Goal: Task Accomplishment & Management: Complete application form

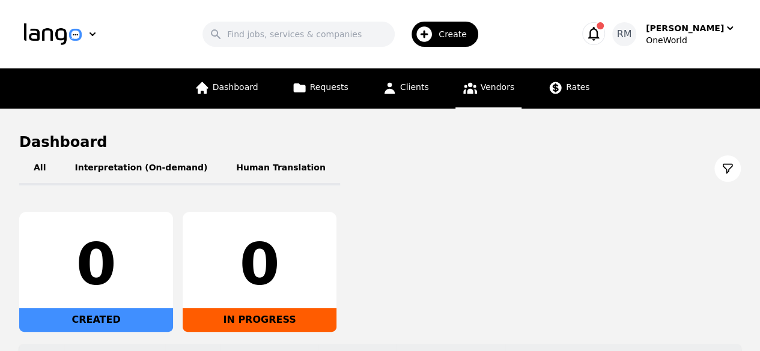
click at [482, 90] on span "Vendors" at bounding box center [497, 87] width 34 height 10
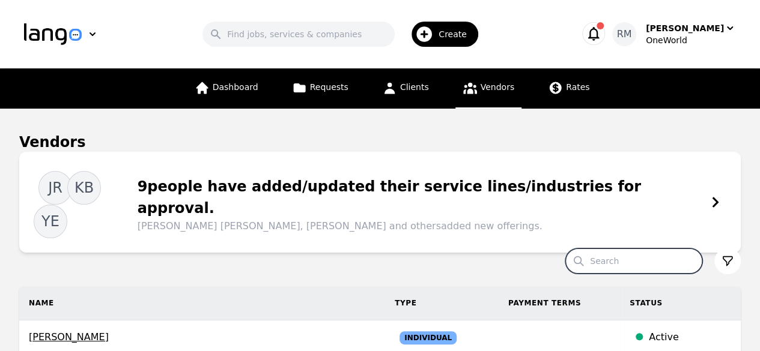
click at [597, 249] on input "Search" at bounding box center [633, 261] width 137 height 25
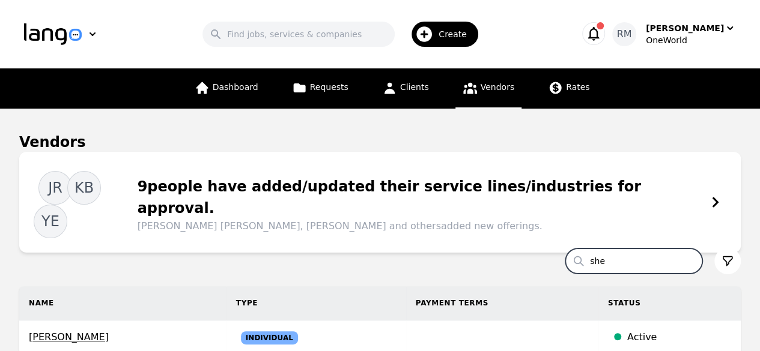
type input "she"
click at [434, 41] on icon "button" at bounding box center [423, 34] width 19 height 19
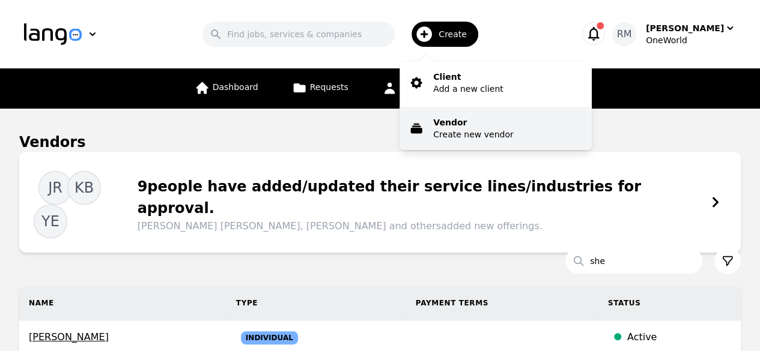
click at [493, 141] on button "Vendor Create new vendor" at bounding box center [495, 128] width 192 height 43
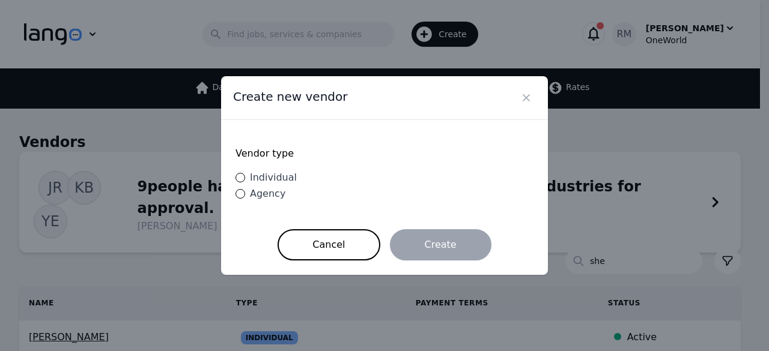
click at [261, 186] on div "Vendor type Individual Agency" at bounding box center [384, 175] width 298 height 80
click at [265, 175] on span "Individual" at bounding box center [273, 177] width 47 height 11
click at [245, 175] on input "Individual" at bounding box center [240, 178] width 10 height 10
radio input "true"
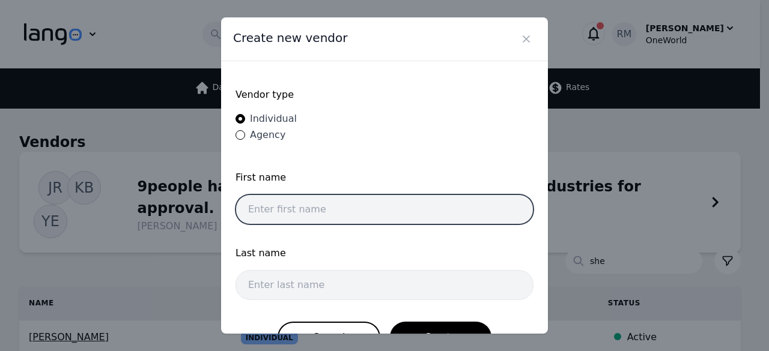
click at [366, 213] on input "text" at bounding box center [384, 210] width 298 height 30
paste input "[PERSON_NAME] [PERSON_NAME]"
drag, startPoint x: 380, startPoint y: 205, endPoint x: 320, endPoint y: 200, distance: 60.9
click at [320, 200] on input "[PERSON_NAME] [PERSON_NAME]" at bounding box center [384, 210] width 298 height 30
type input "[PERSON_NAME]"
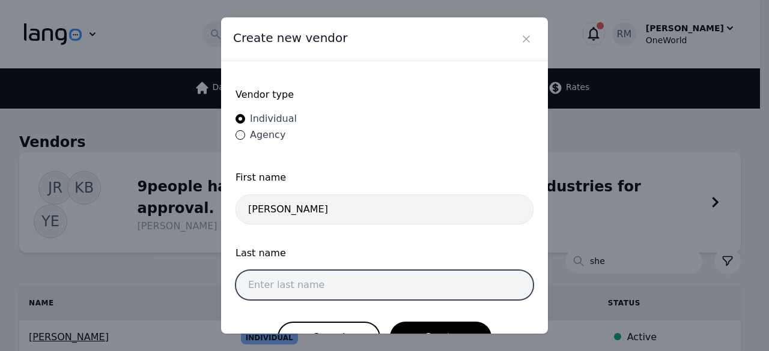
click at [309, 285] on input "text" at bounding box center [384, 285] width 298 height 30
paste input "Khald [PERSON_NAME]"
type input "Khald [PERSON_NAME]"
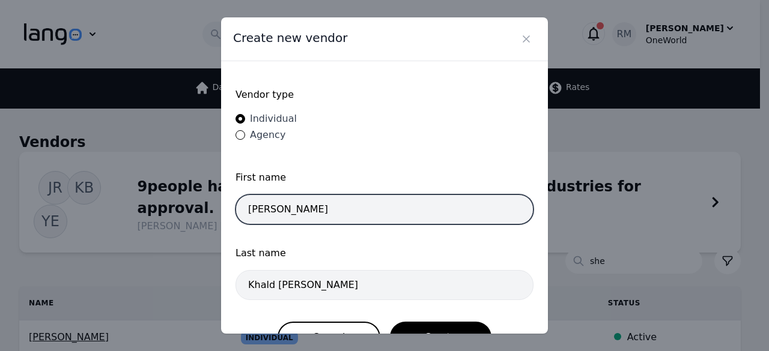
click at [359, 209] on input "[PERSON_NAME]" at bounding box center [384, 210] width 298 height 30
type input "[PERSON_NAME]"
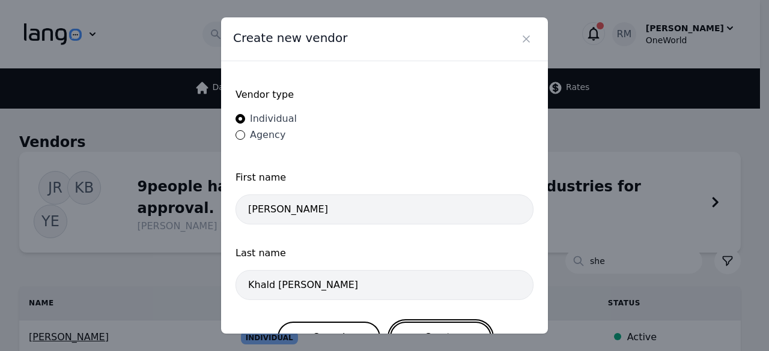
click at [440, 332] on button "Create" at bounding box center [440, 337] width 101 height 31
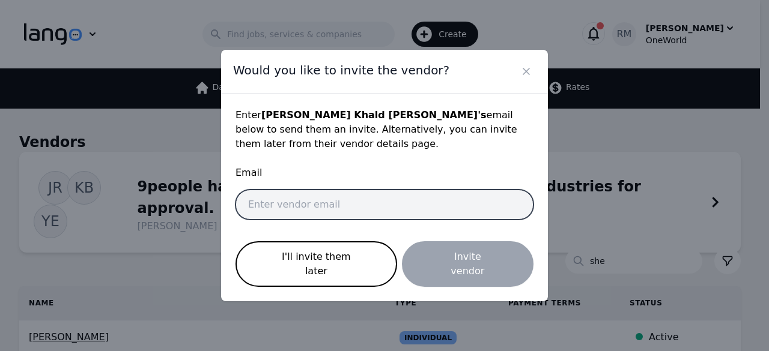
click at [390, 210] on input "email" at bounding box center [384, 205] width 298 height 30
paste input "[PERSON_NAME][EMAIL_ADDRESS][DOMAIN_NAME]"
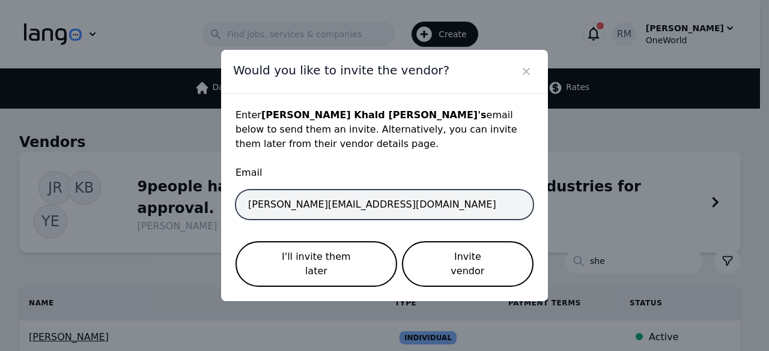
type input "[PERSON_NAME][EMAIL_ADDRESS][DOMAIN_NAME]"
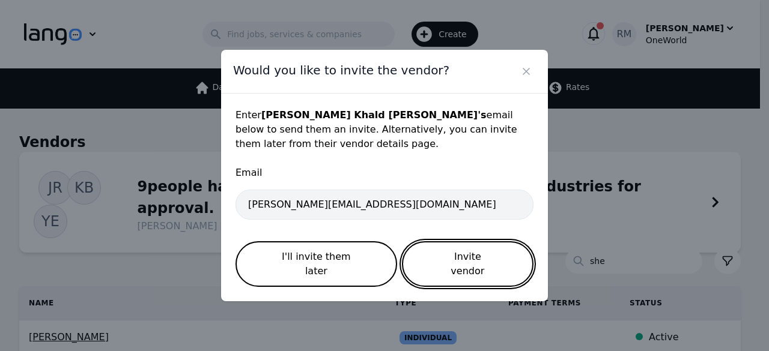
click at [469, 267] on button "Invite vendor" at bounding box center [468, 264] width 132 height 46
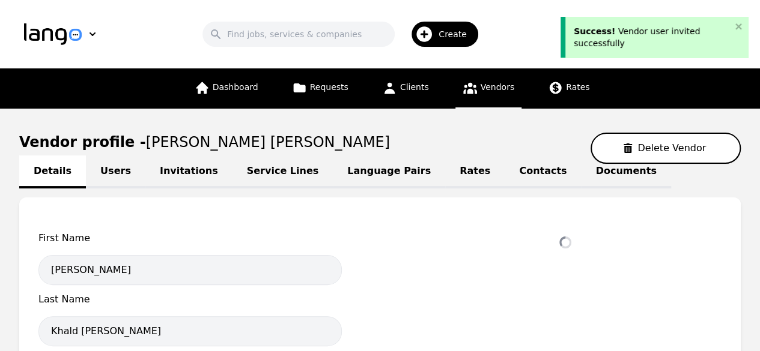
select select "active"
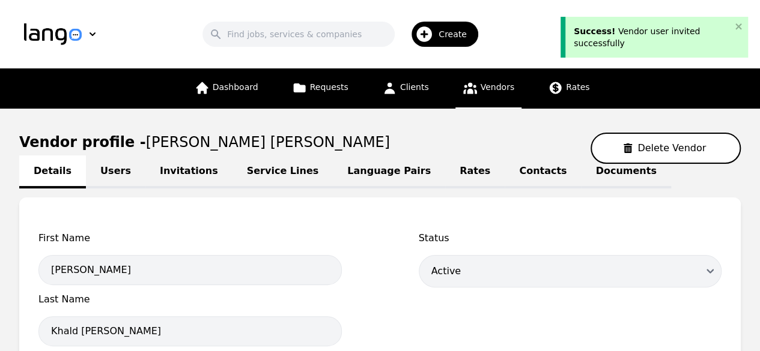
click at [344, 164] on link "Language Pairs" at bounding box center [389, 172] width 112 height 33
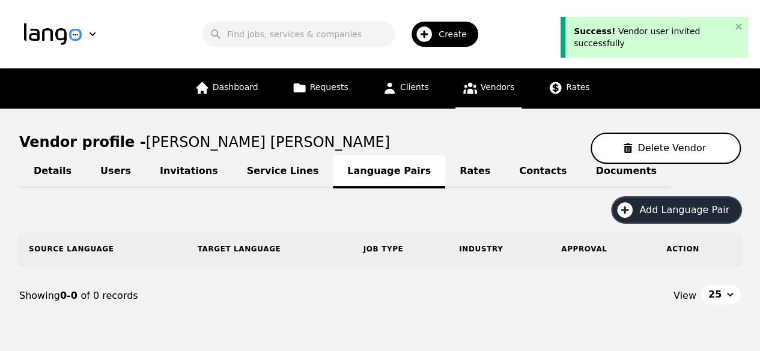
click at [705, 214] on span "Add Language Pair" at bounding box center [688, 210] width 98 height 14
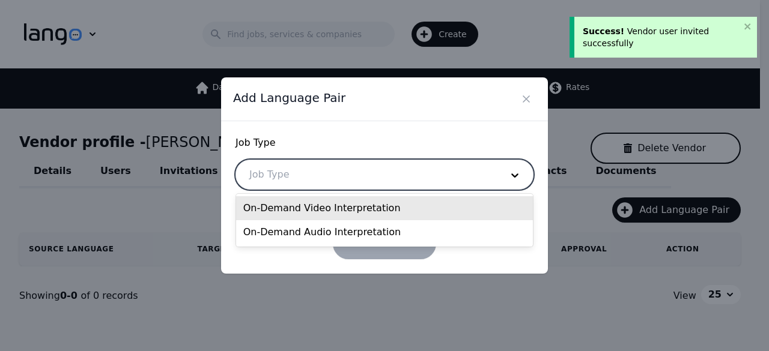
click at [397, 187] on div at bounding box center [366, 174] width 261 height 29
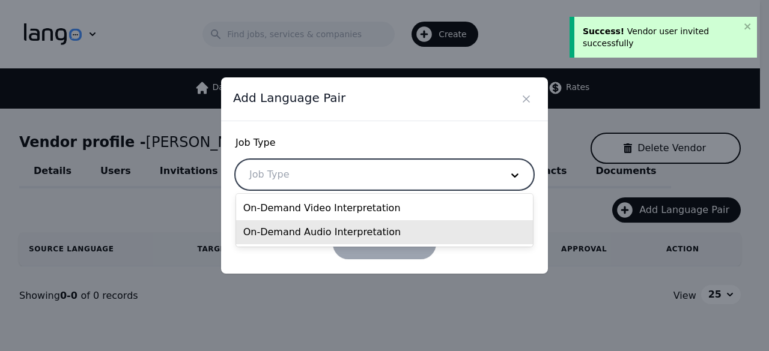
click at [350, 231] on div "On-Demand Audio Interpretation" at bounding box center [384, 232] width 297 height 24
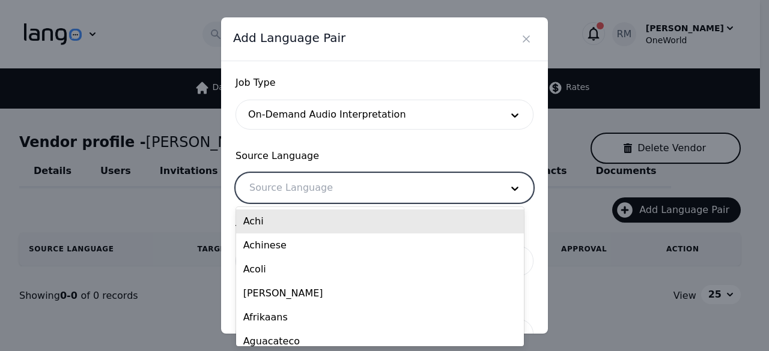
click at [375, 186] on div at bounding box center [366, 188] width 261 height 29
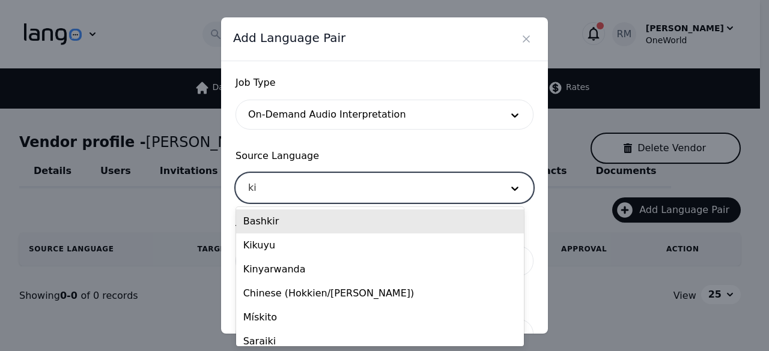
type input "kin"
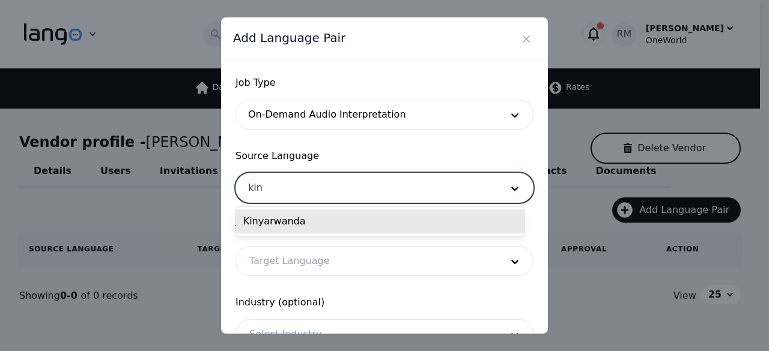
click at [332, 223] on div "Kinyarwanda" at bounding box center [380, 222] width 288 height 24
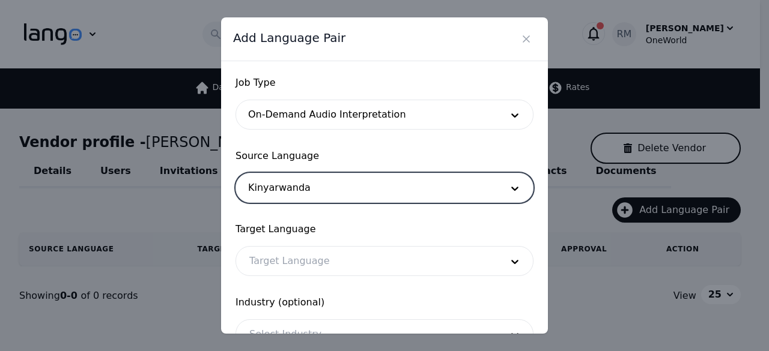
click at [315, 273] on div at bounding box center [366, 261] width 261 height 29
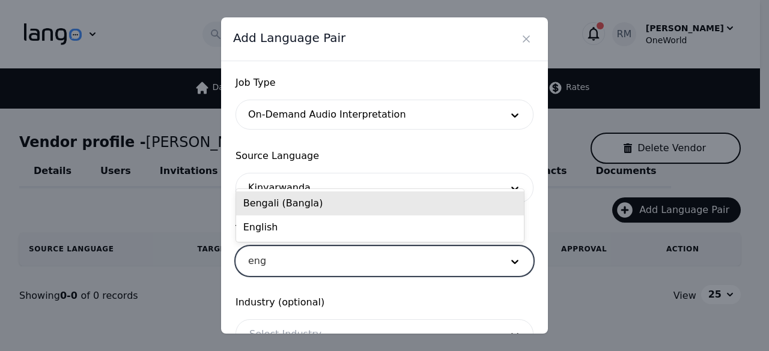
type input "engl"
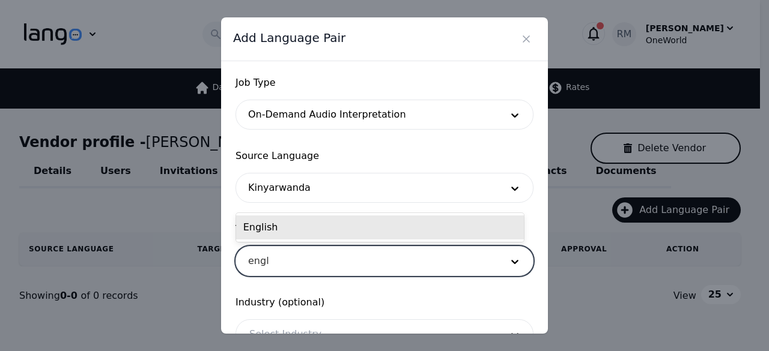
click at [323, 227] on div "English" at bounding box center [380, 228] width 288 height 24
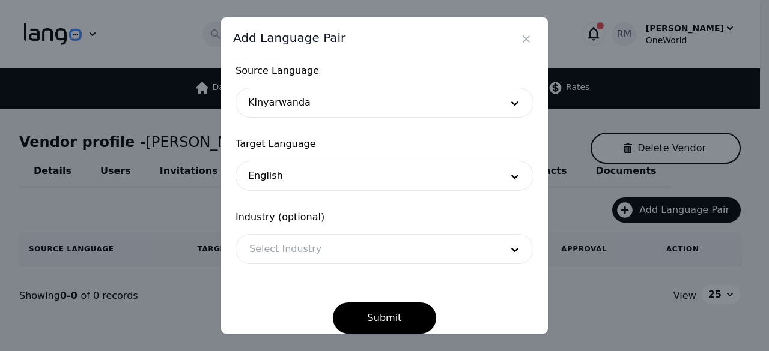
scroll to position [100, 0]
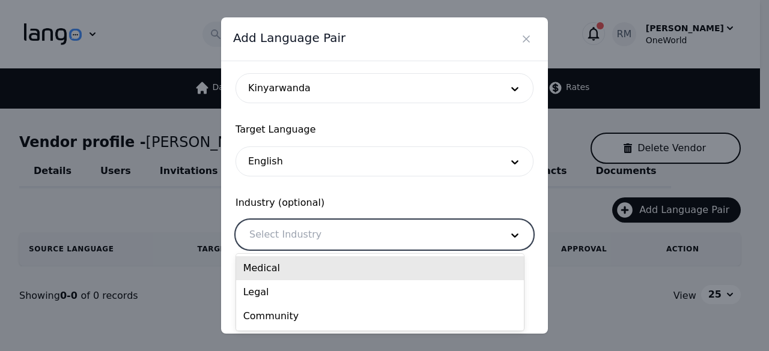
click at [477, 222] on div at bounding box center [366, 234] width 261 height 29
click at [381, 271] on div "Medical" at bounding box center [380, 268] width 288 height 24
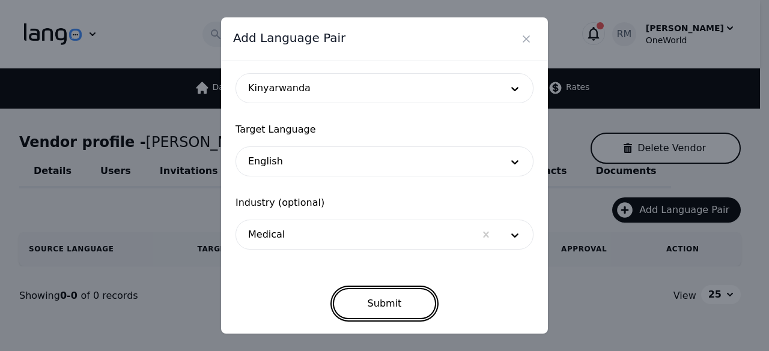
click at [366, 301] on button "Submit" at bounding box center [385, 303] width 104 height 31
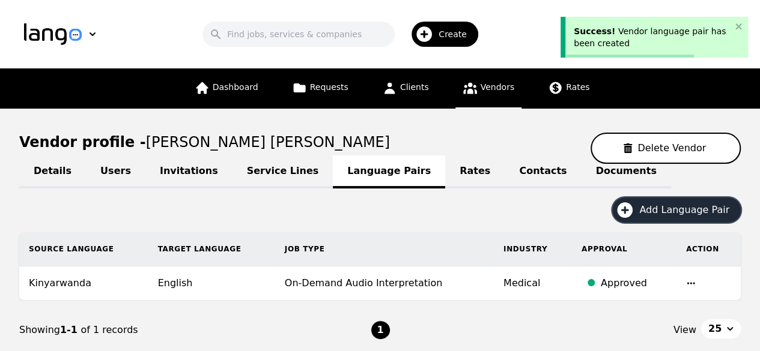
click at [665, 207] on span "Add Language Pair" at bounding box center [688, 210] width 98 height 14
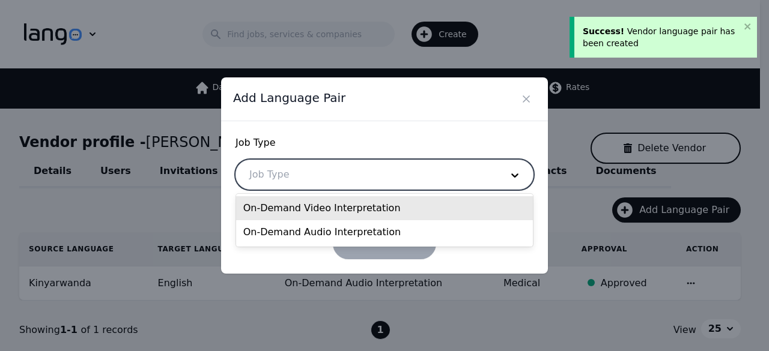
click at [448, 170] on div at bounding box center [366, 174] width 261 height 29
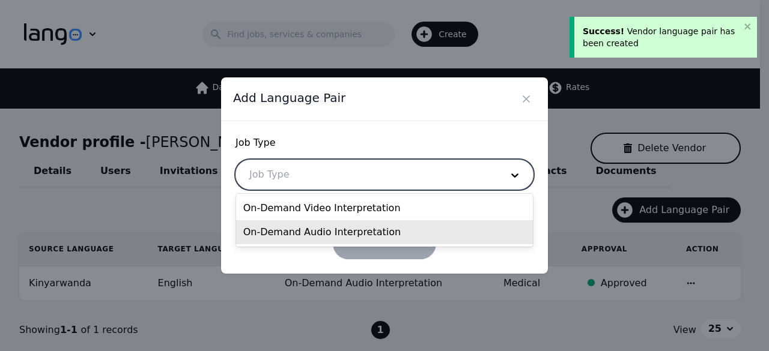
click at [362, 225] on div "On-Demand Audio Interpretation" at bounding box center [384, 232] width 297 height 24
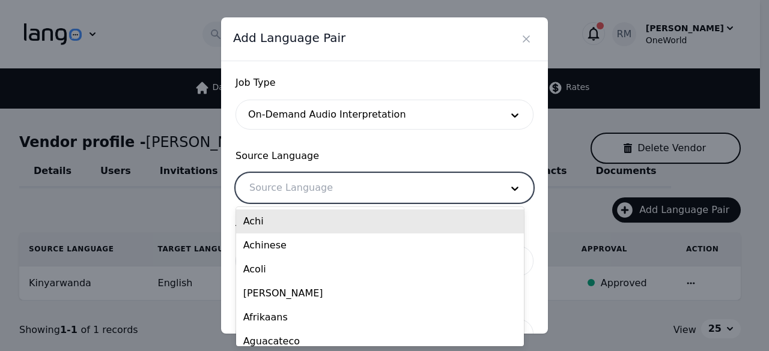
click at [378, 186] on div at bounding box center [366, 188] width 261 height 29
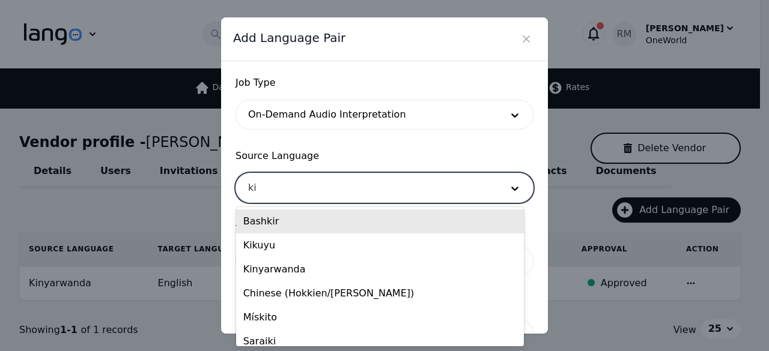
type input "kin"
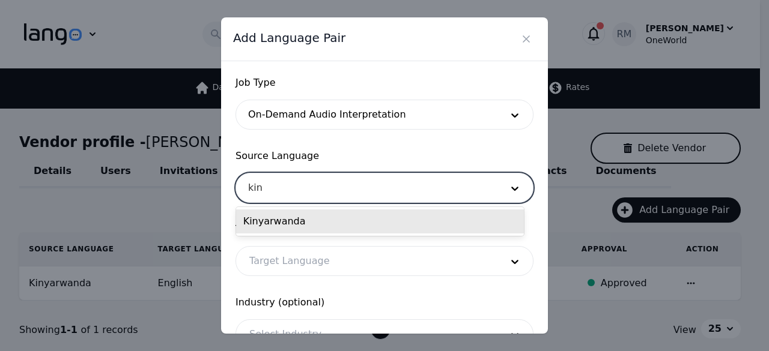
click at [333, 219] on div "Kinyarwanda" at bounding box center [380, 222] width 288 height 24
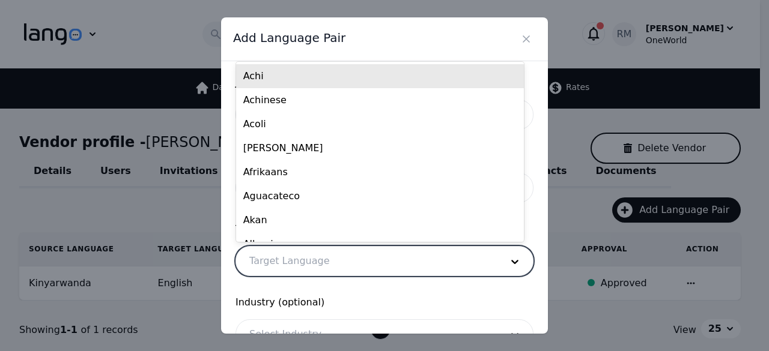
click at [330, 266] on div at bounding box center [366, 261] width 261 height 29
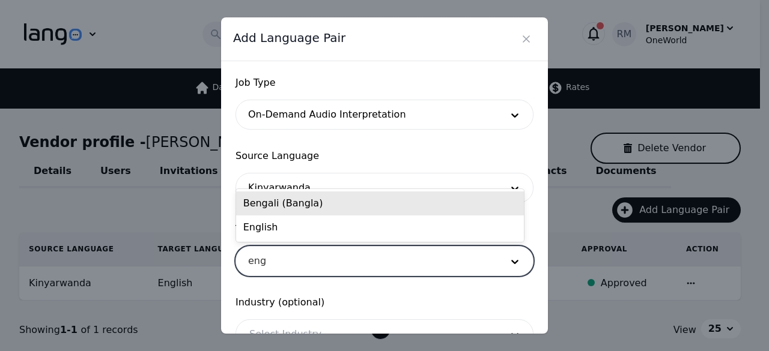
type input "engl"
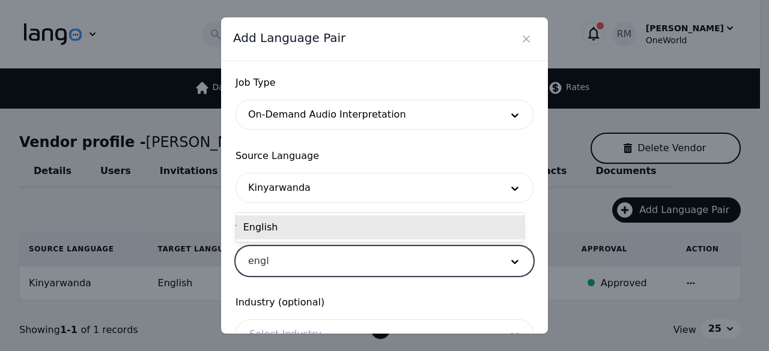
click at [307, 235] on div "English" at bounding box center [380, 228] width 288 height 24
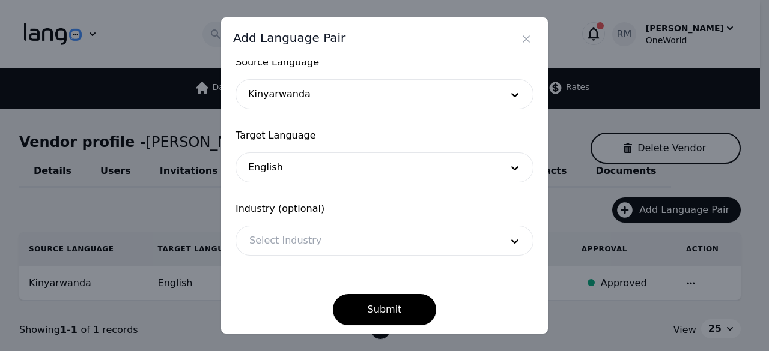
scroll to position [92, 0]
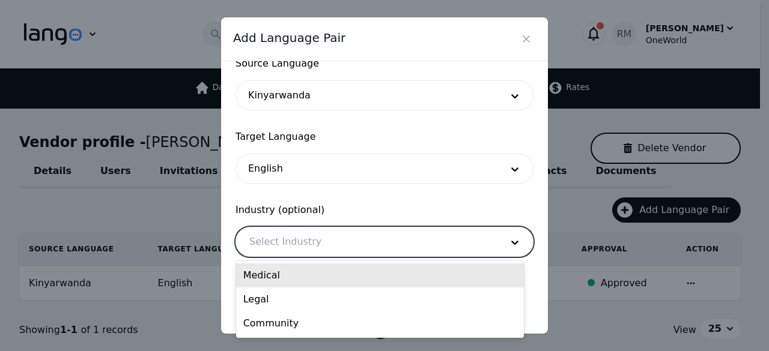
click at [452, 228] on div at bounding box center [366, 242] width 261 height 29
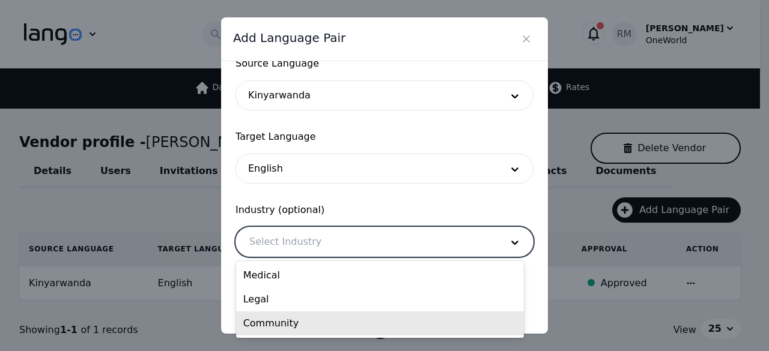
click at [324, 333] on div "Community" at bounding box center [380, 324] width 288 height 24
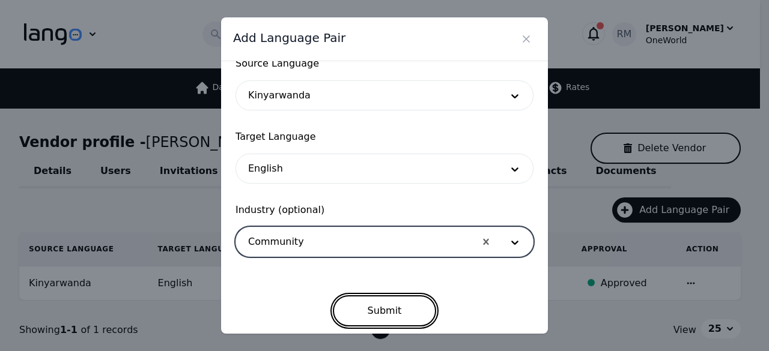
click at [394, 303] on button "Submit" at bounding box center [385, 310] width 104 height 31
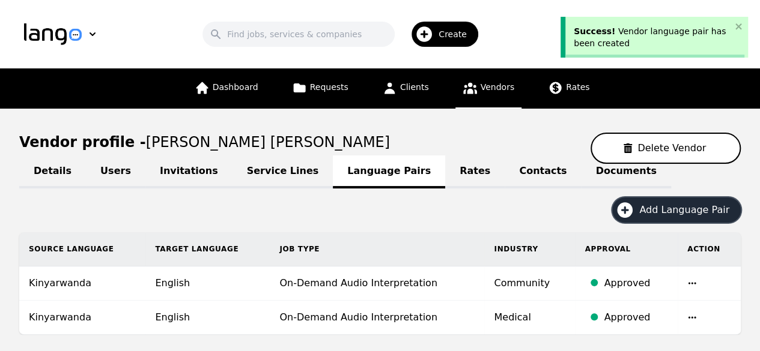
click at [653, 205] on span "Add Language Pair" at bounding box center [688, 210] width 98 height 14
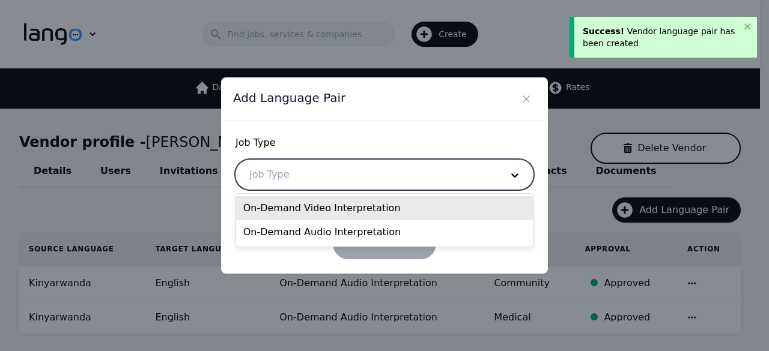
click at [439, 184] on div at bounding box center [366, 174] width 261 height 29
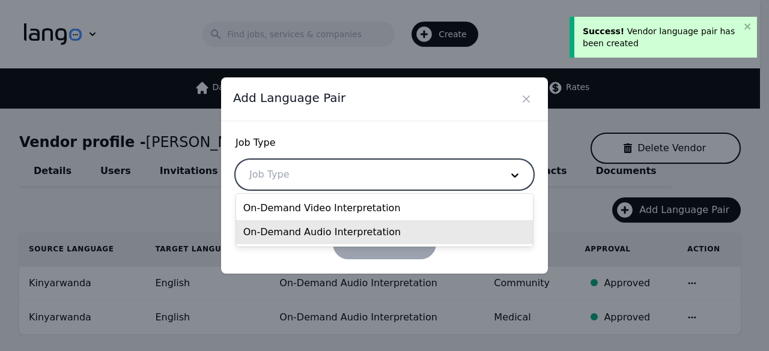
click at [335, 232] on div "On-Demand Audio Interpretation" at bounding box center [384, 232] width 297 height 24
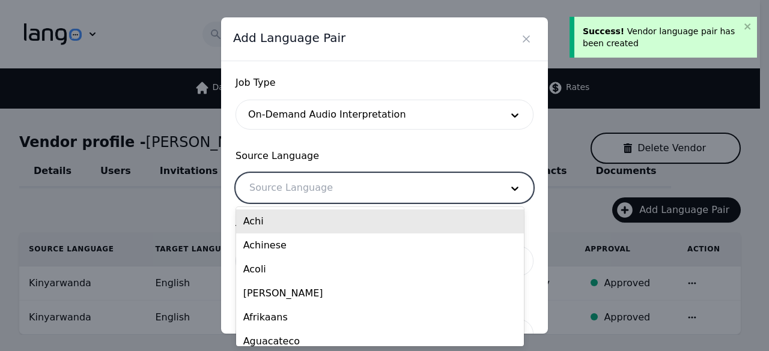
click at [335, 187] on div at bounding box center [366, 188] width 261 height 29
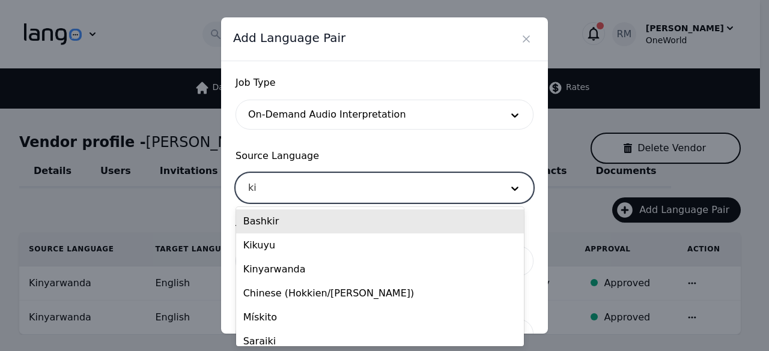
type input "kin"
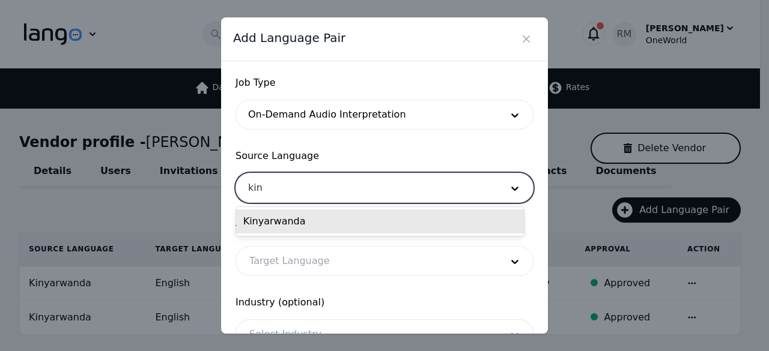
click at [311, 225] on div "Kinyarwanda" at bounding box center [380, 222] width 288 height 24
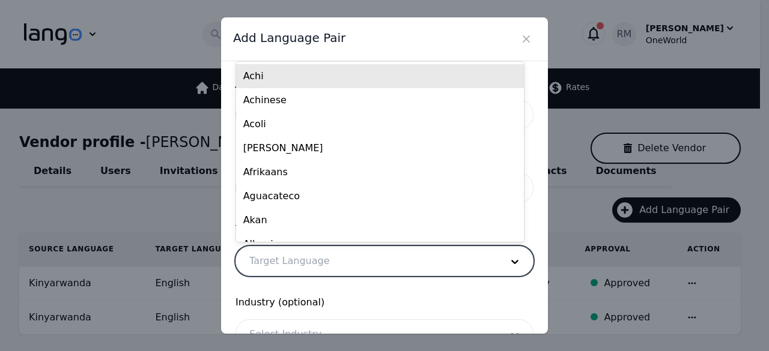
click at [318, 252] on div at bounding box center [366, 261] width 261 height 29
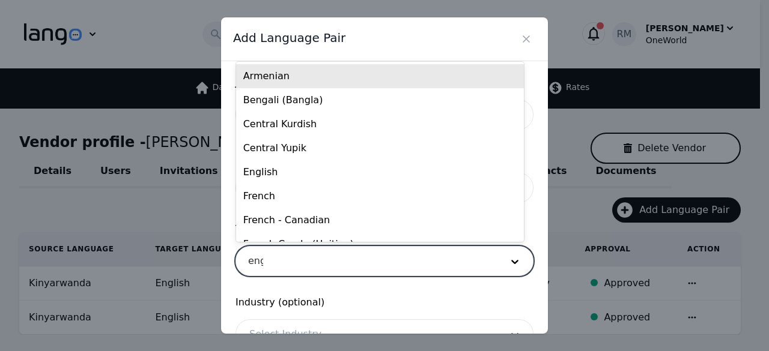
type input "engl"
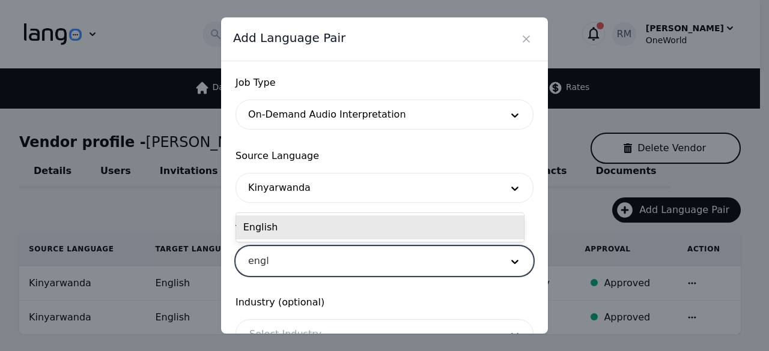
click at [329, 224] on div "English" at bounding box center [380, 228] width 288 height 24
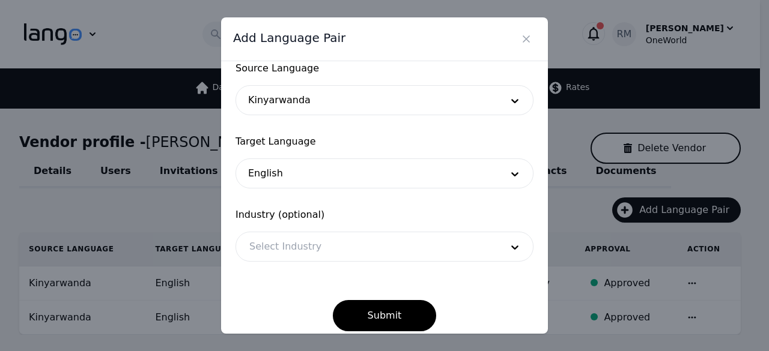
scroll to position [100, 0]
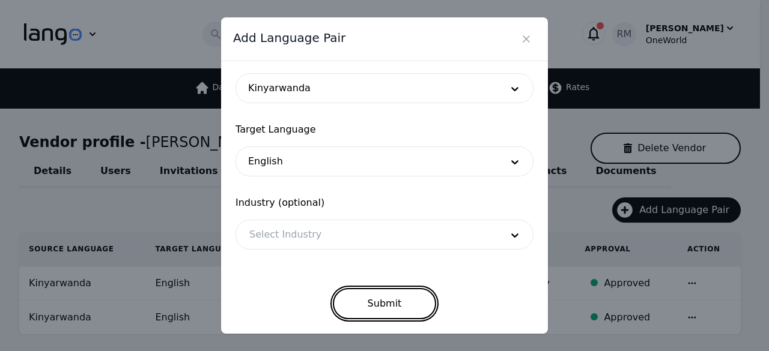
click at [382, 314] on button "Submit" at bounding box center [385, 303] width 104 height 31
click at [387, 304] on button "Submit" at bounding box center [385, 303] width 104 height 31
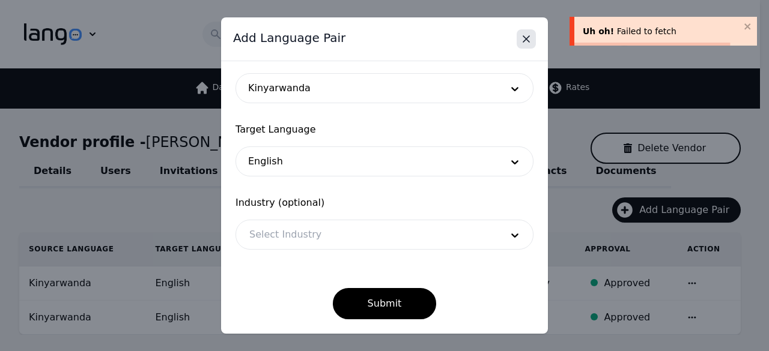
click at [523, 37] on icon "Close" at bounding box center [526, 39] width 6 height 6
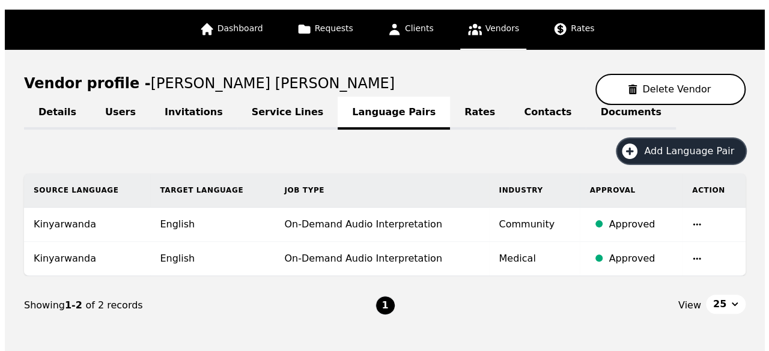
scroll to position [63, 0]
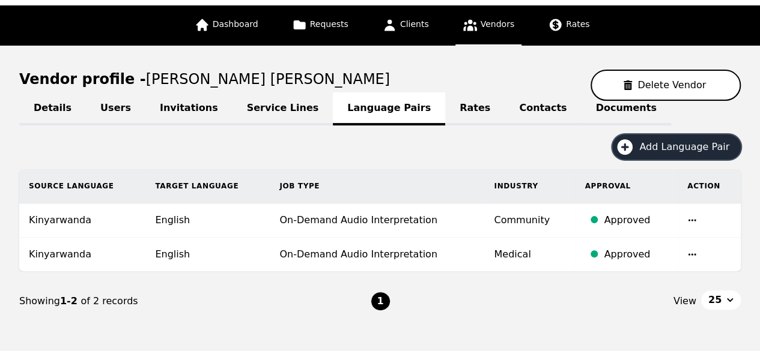
click at [634, 154] on icon "button" at bounding box center [624, 147] width 19 height 19
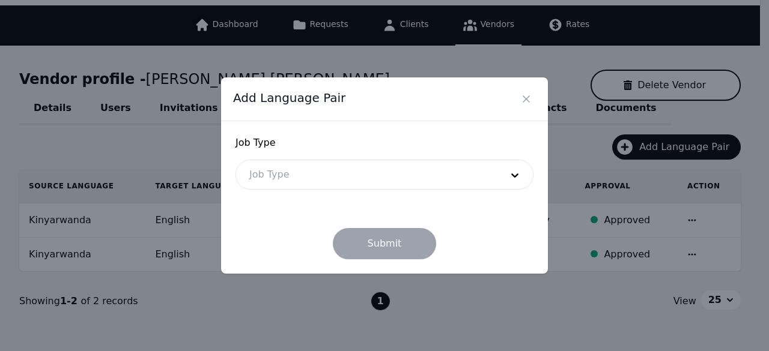
click at [342, 185] on div at bounding box center [366, 174] width 261 height 29
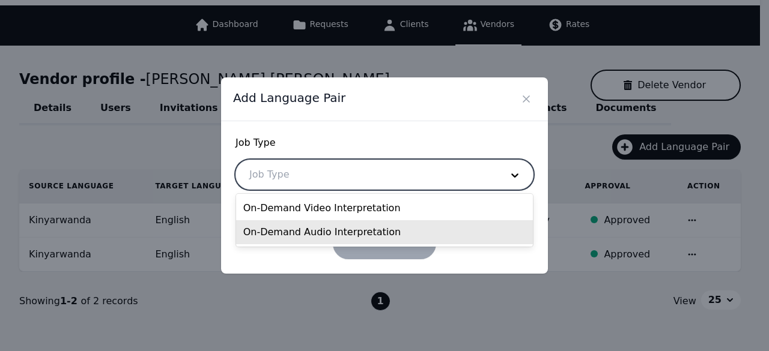
click at [324, 227] on div "On-Demand Audio Interpretation" at bounding box center [384, 232] width 297 height 24
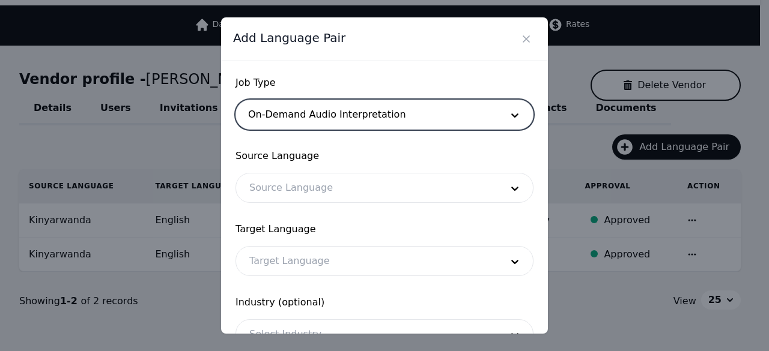
click at [347, 182] on div at bounding box center [366, 188] width 261 height 29
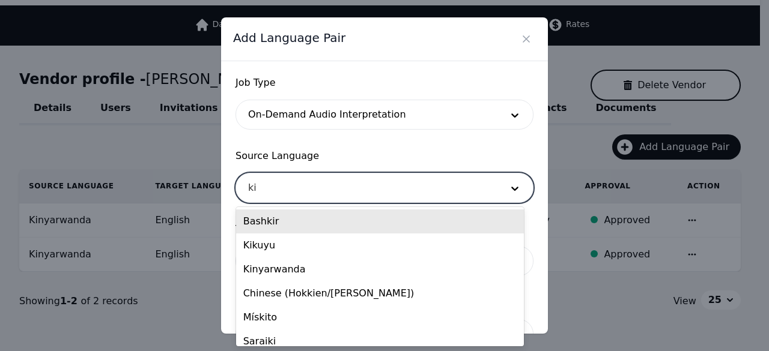
type input "kin"
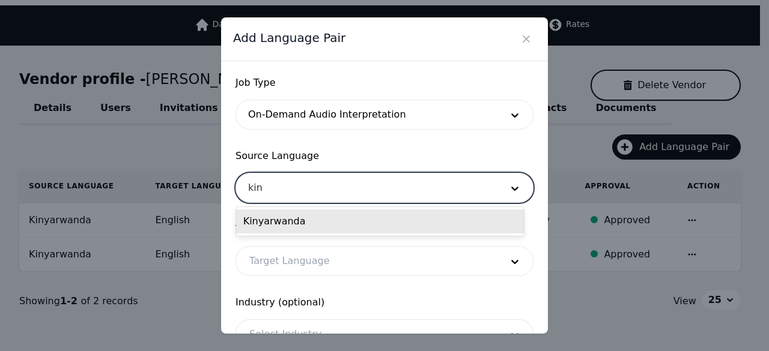
click at [327, 228] on div "Kinyarwanda" at bounding box center [380, 222] width 288 height 24
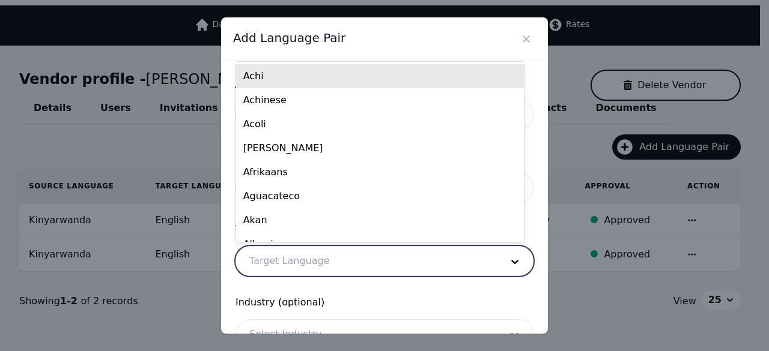
click at [332, 267] on div at bounding box center [366, 261] width 261 height 29
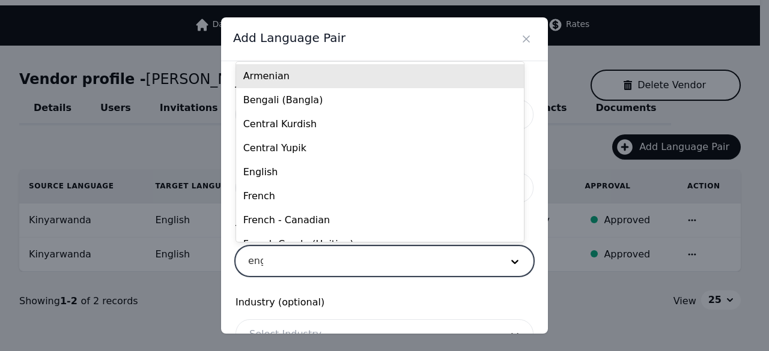
type input "engl"
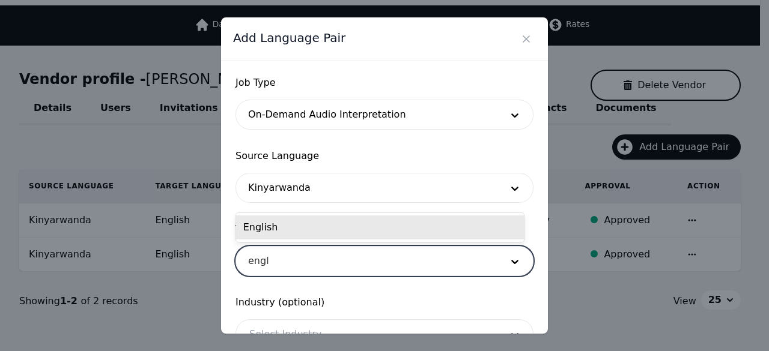
click at [342, 223] on div "English" at bounding box center [380, 228] width 288 height 24
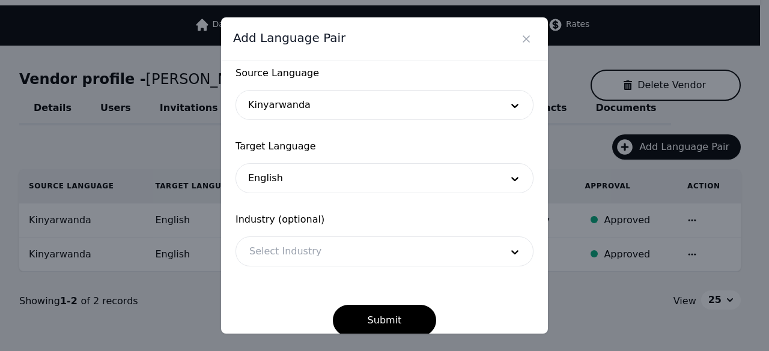
scroll to position [100, 0]
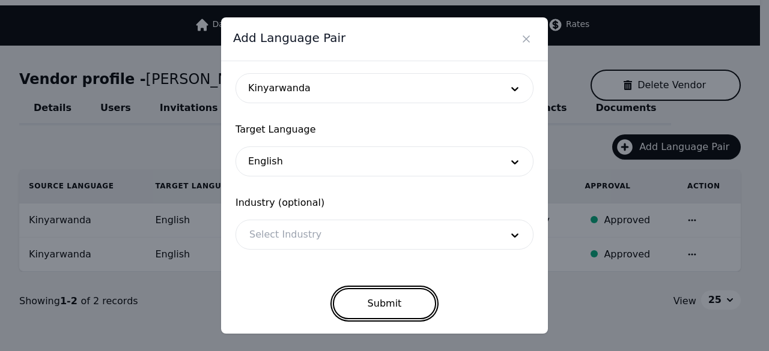
click at [354, 304] on button "Submit" at bounding box center [385, 303] width 104 height 31
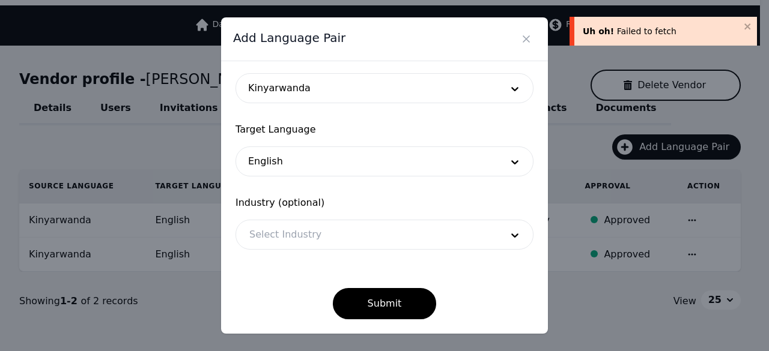
click at [336, 226] on div at bounding box center [366, 234] width 261 height 29
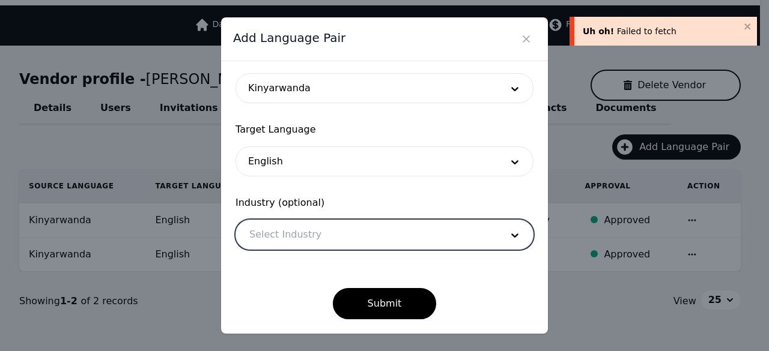
click at [329, 230] on div at bounding box center [366, 234] width 261 height 29
click at [383, 196] on span "Industry (optional)" at bounding box center [384, 203] width 298 height 14
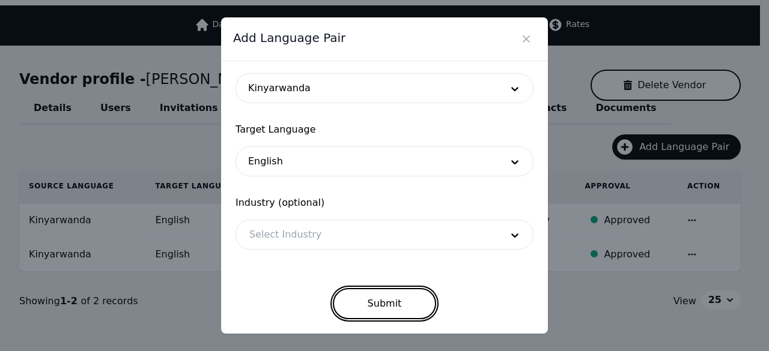
click at [371, 306] on button "Submit" at bounding box center [385, 303] width 104 height 31
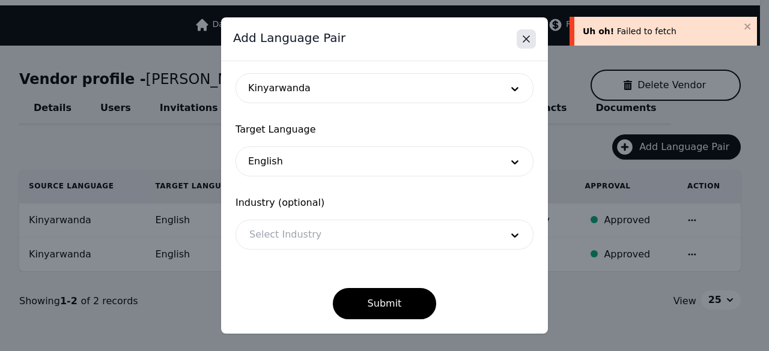
click at [529, 34] on icon "Close" at bounding box center [526, 39] width 12 height 12
